Goal: Information Seeking & Learning: Learn about a topic

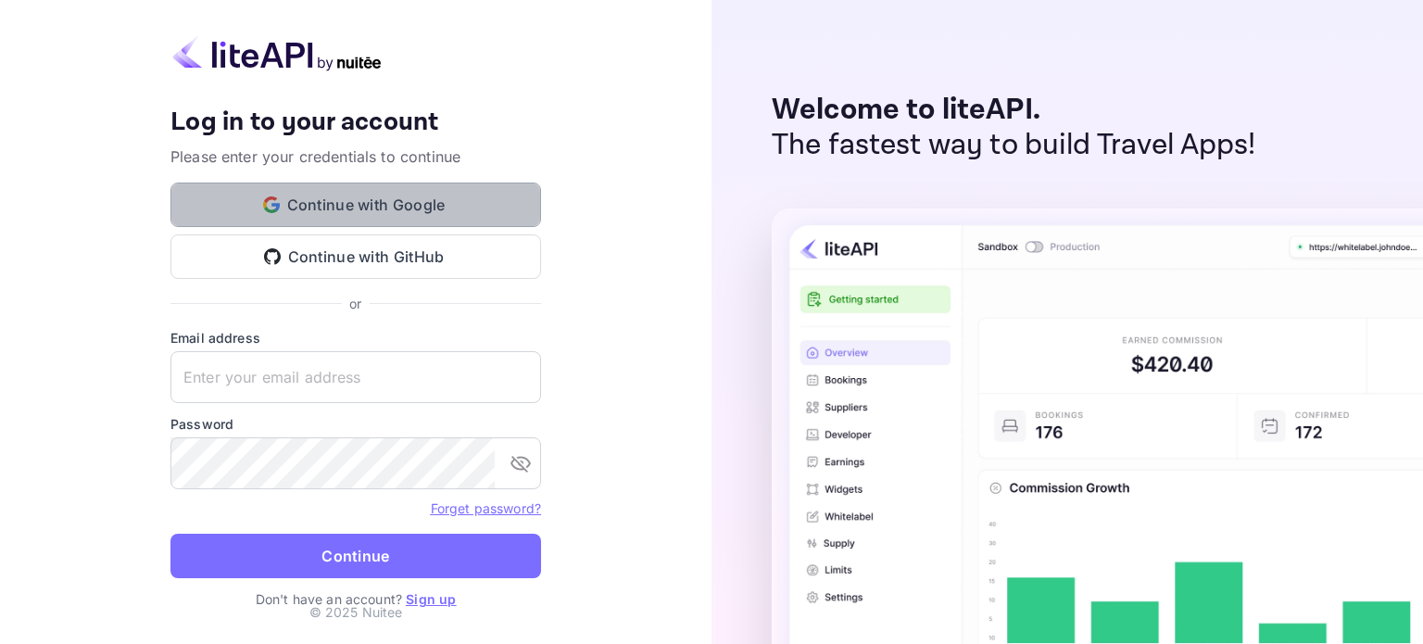
click at [335, 214] on button "Continue with Google" at bounding box center [355, 205] width 371 height 44
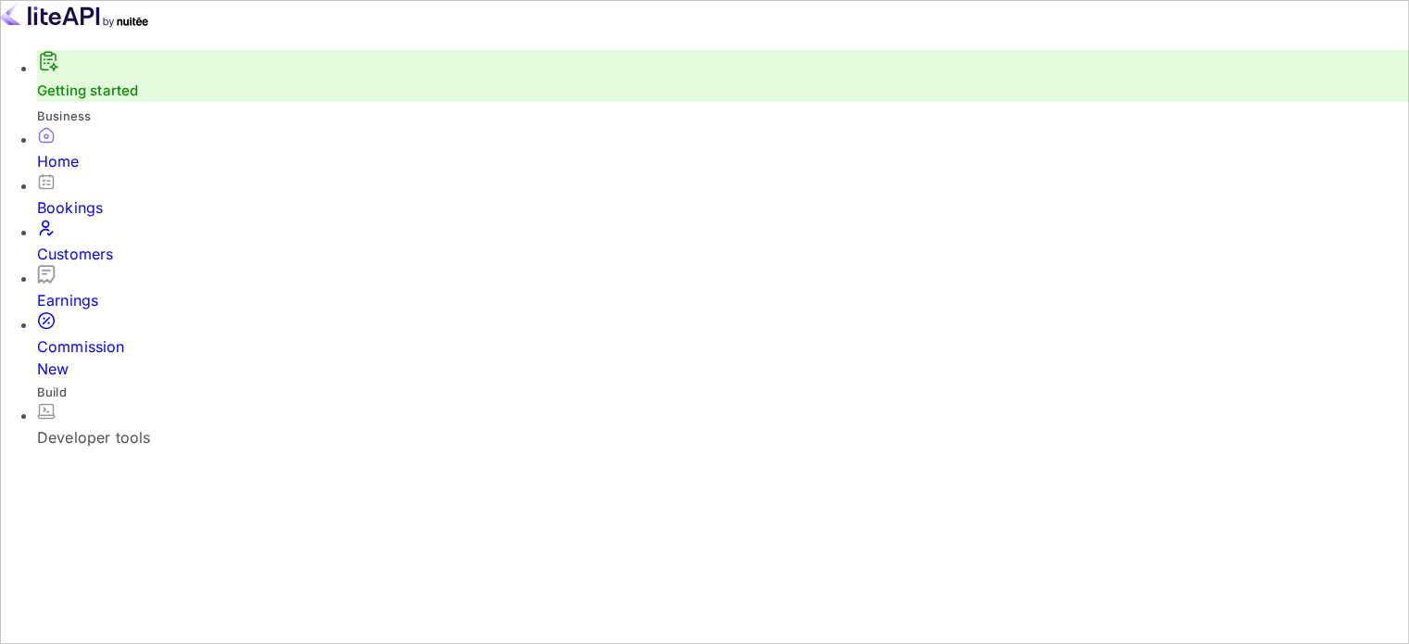
scroll to position [93, 0]
click at [136, 426] on div "Developer tools" at bounding box center [723, 437] width 1372 height 22
